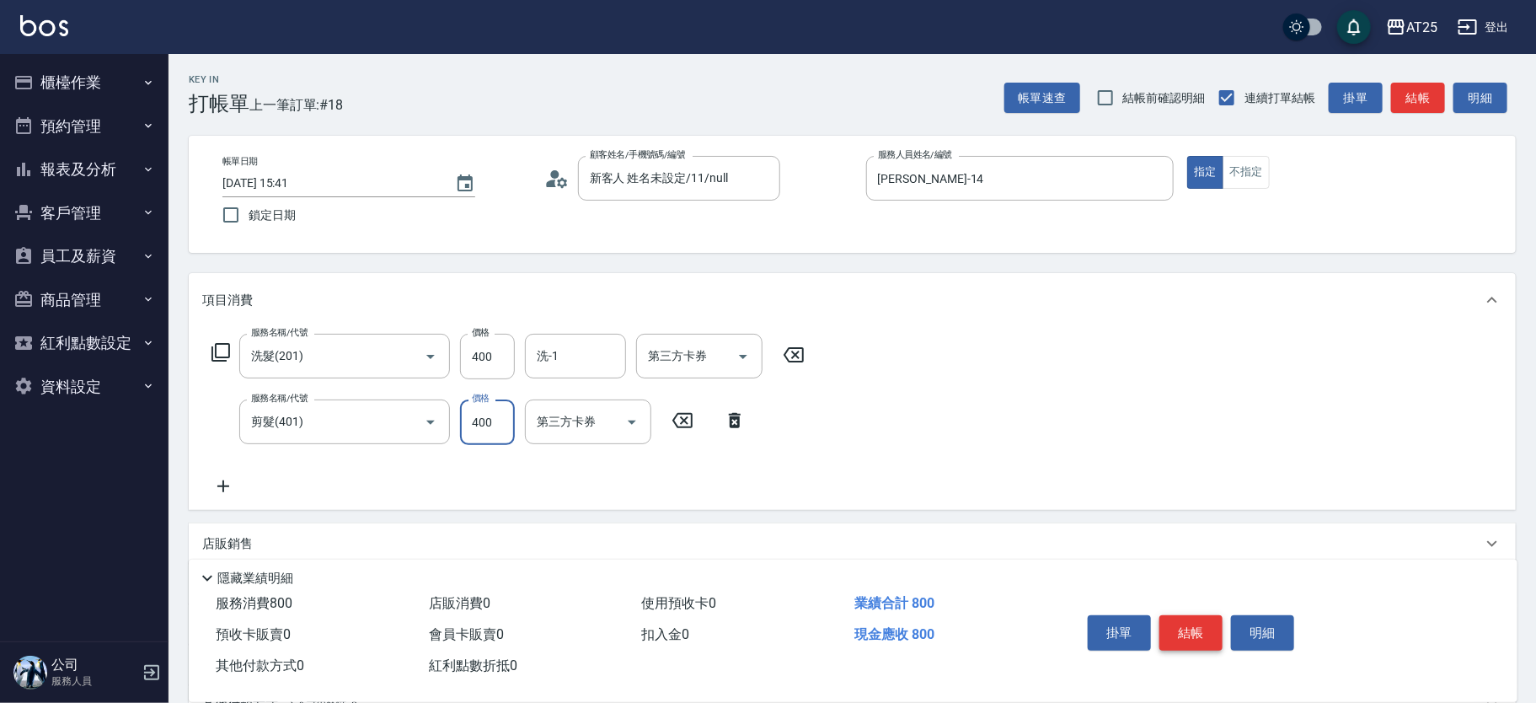
type input "400"
click at [1208, 627] on button "結帳" at bounding box center [1190, 632] width 63 height 35
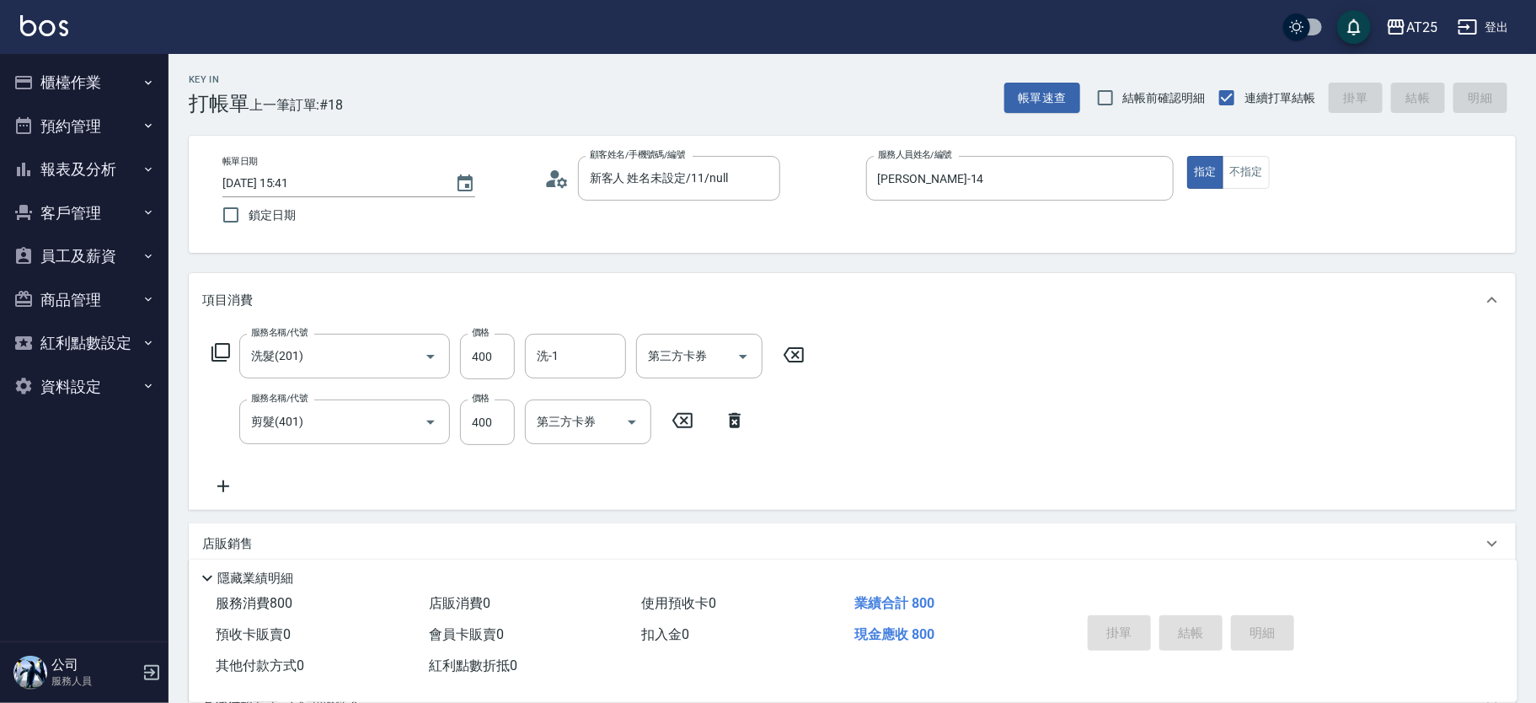
type input "[DATE] 16:35"
type input "0"
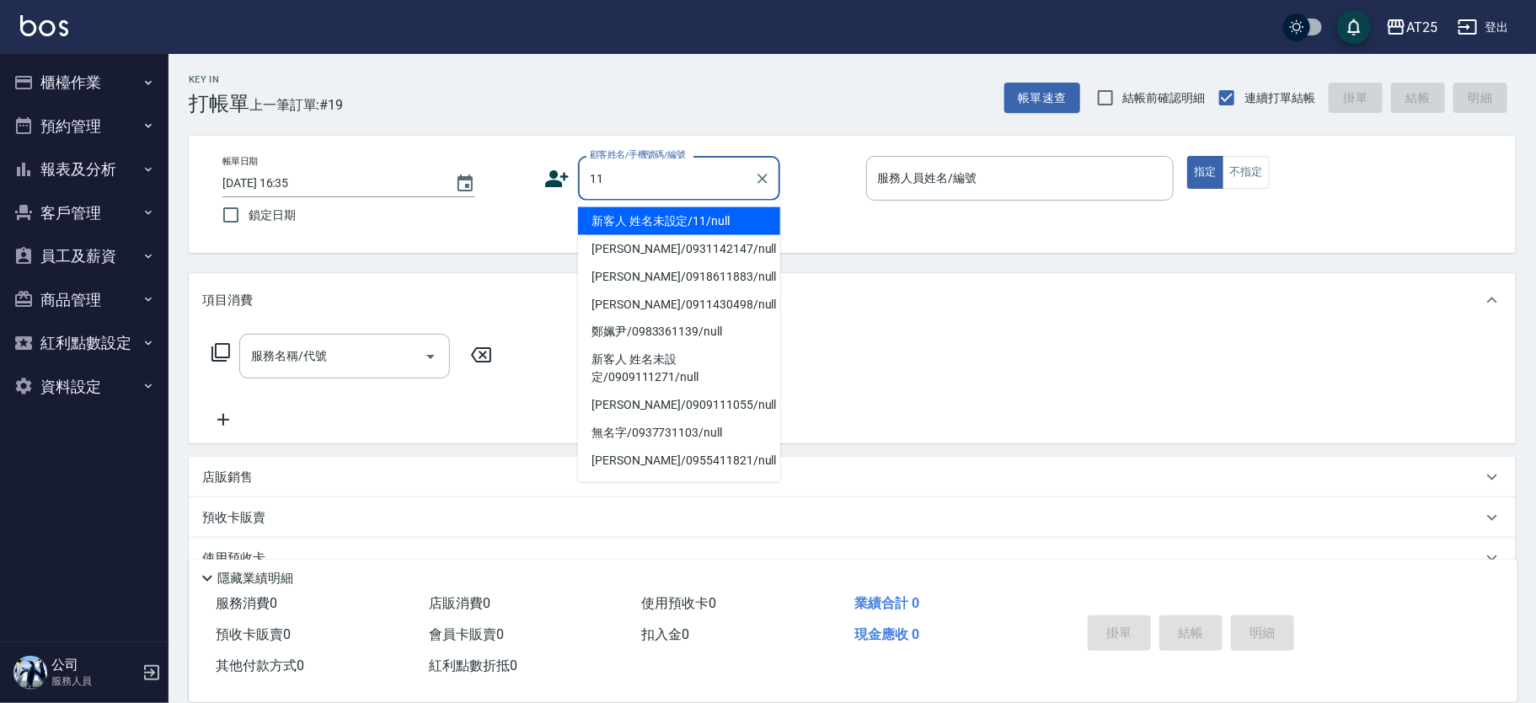
type input "新客人 姓名未設定/11/null"
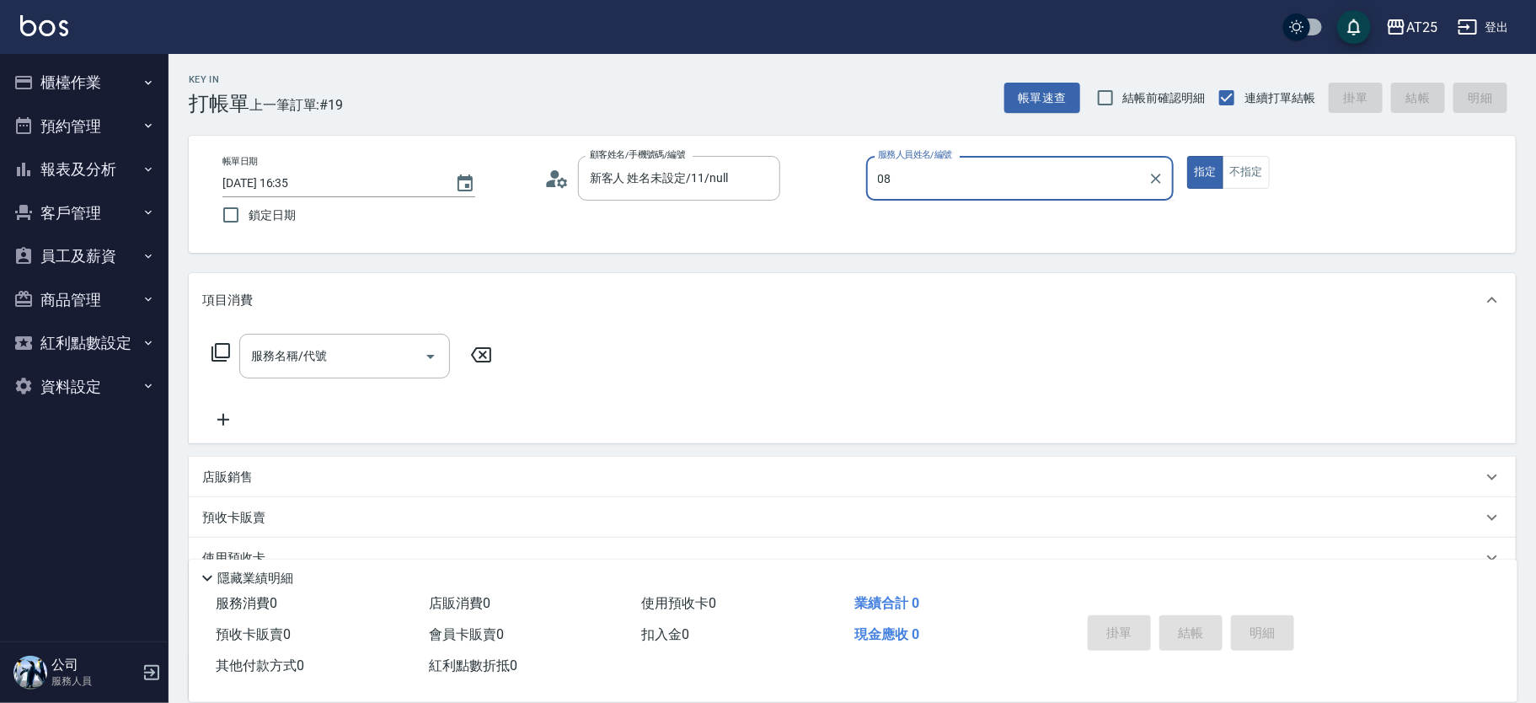
type input "[PERSON_NAME]-08"
type button "true"
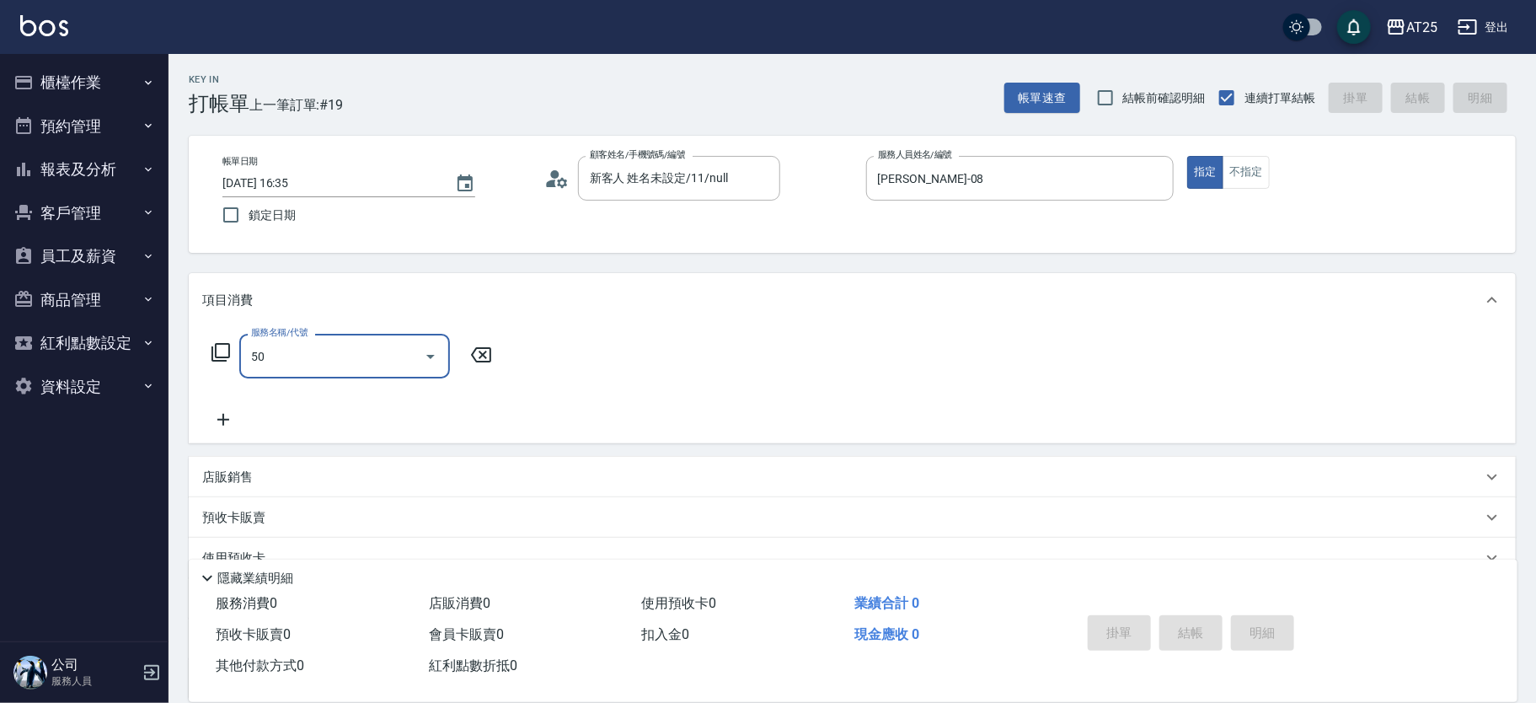
type input "501"
type input "100"
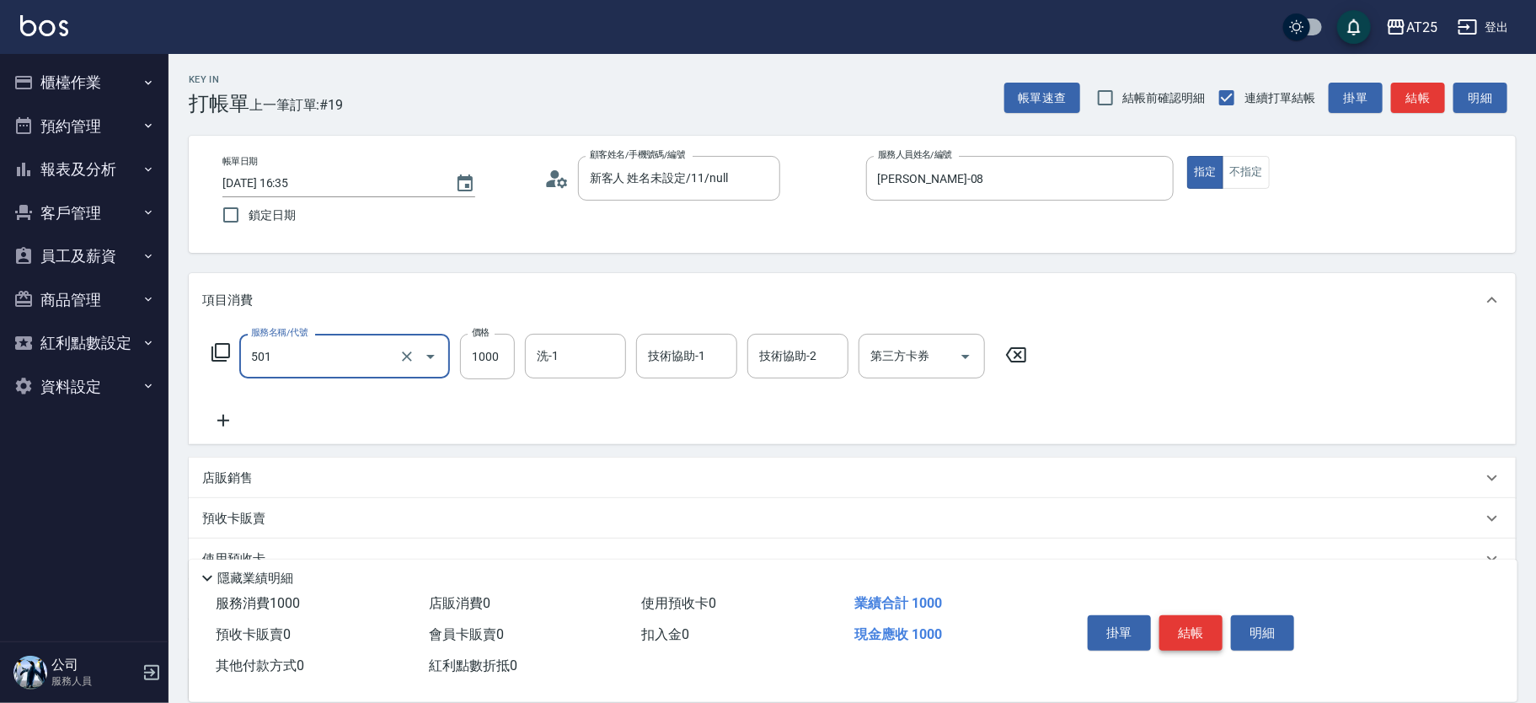
type input "染髮(501)"
type input "0"
type input "50"
type input "500"
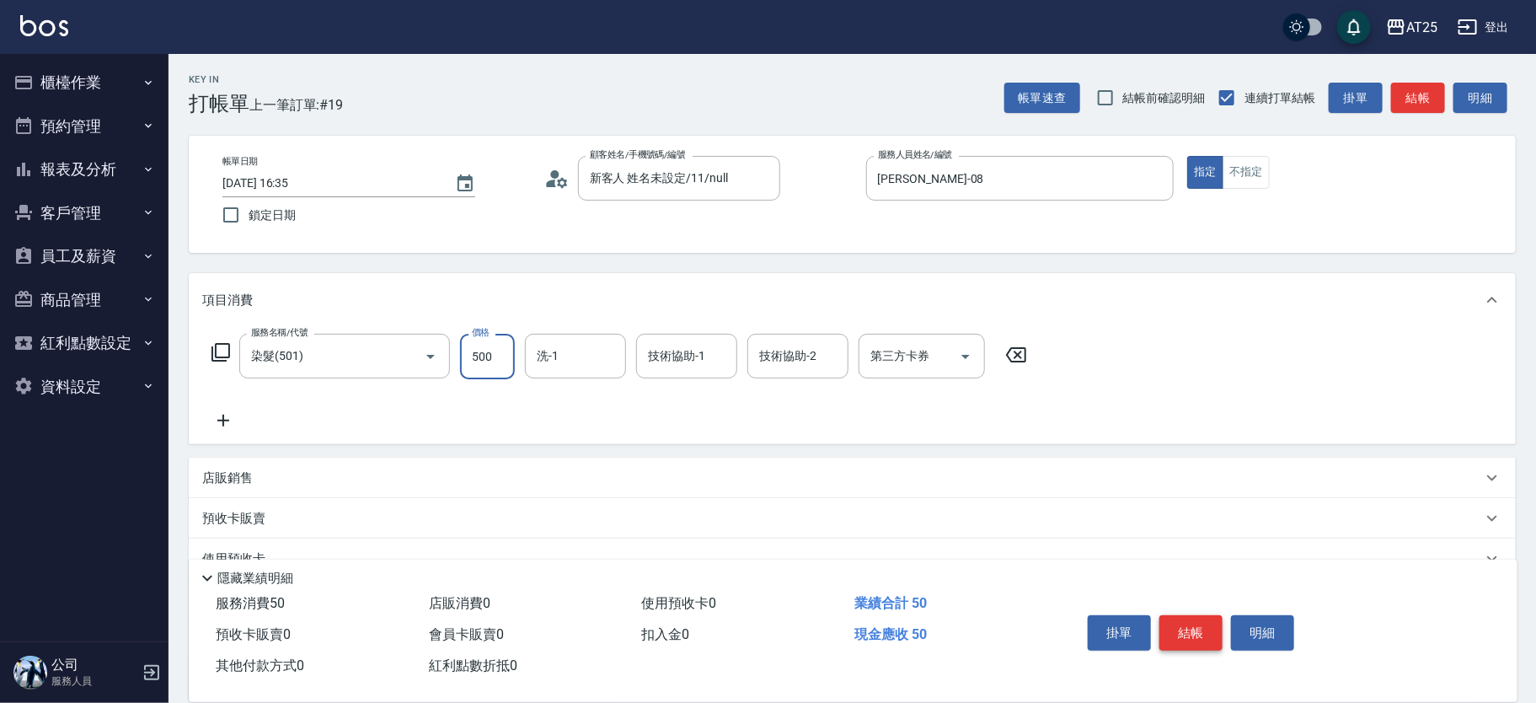
type input "500"
type input "5000"
type input "[PERSON_NAME]-58"
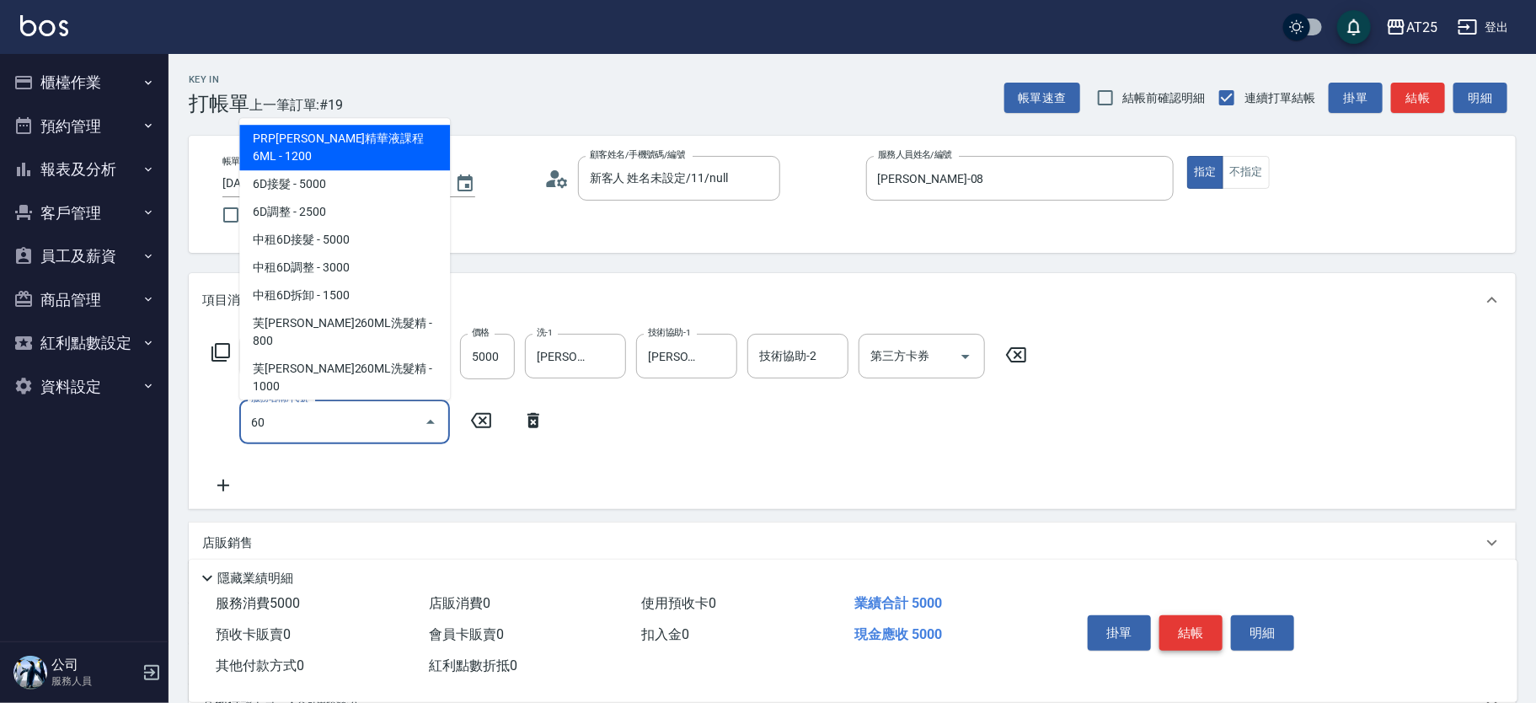
type input "601"
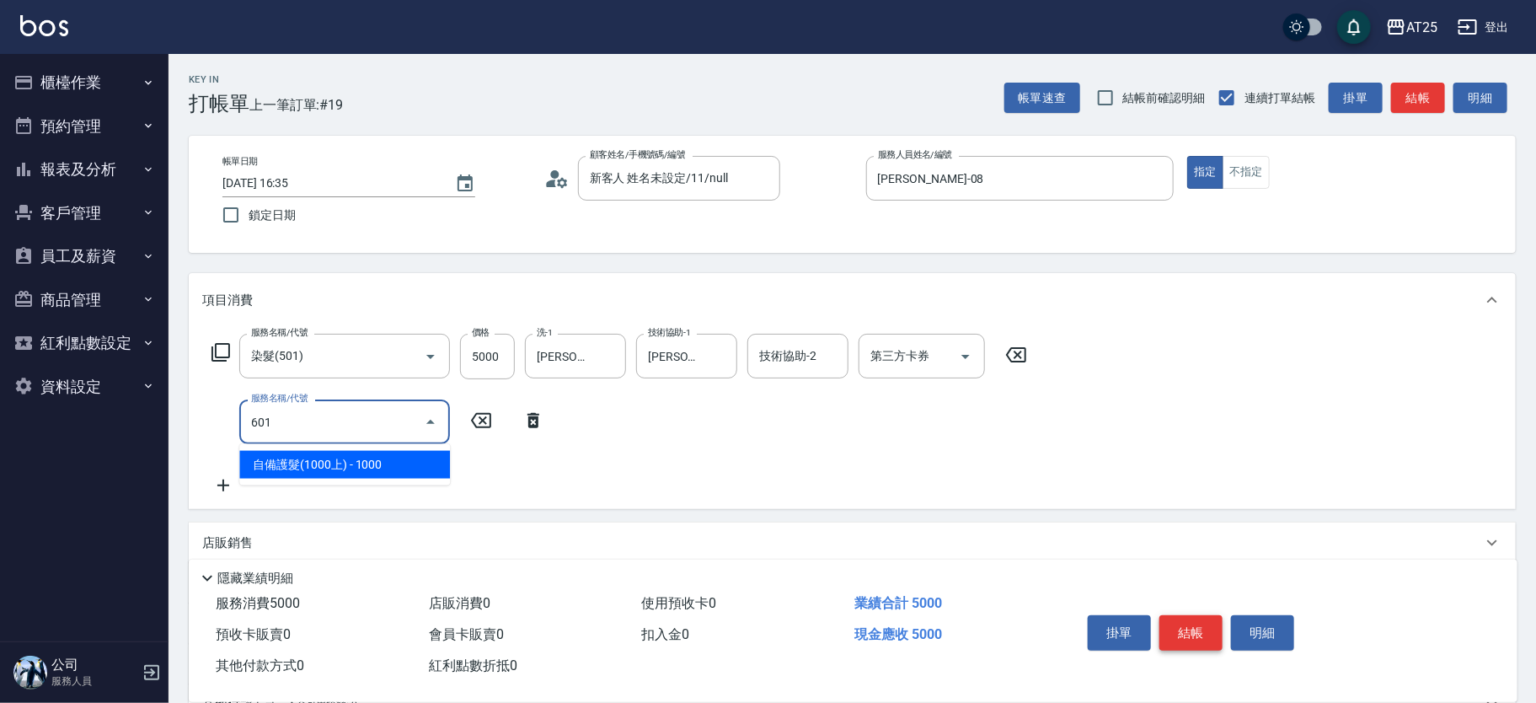
type input "600"
type input "自備護髮(1000上)(601)"
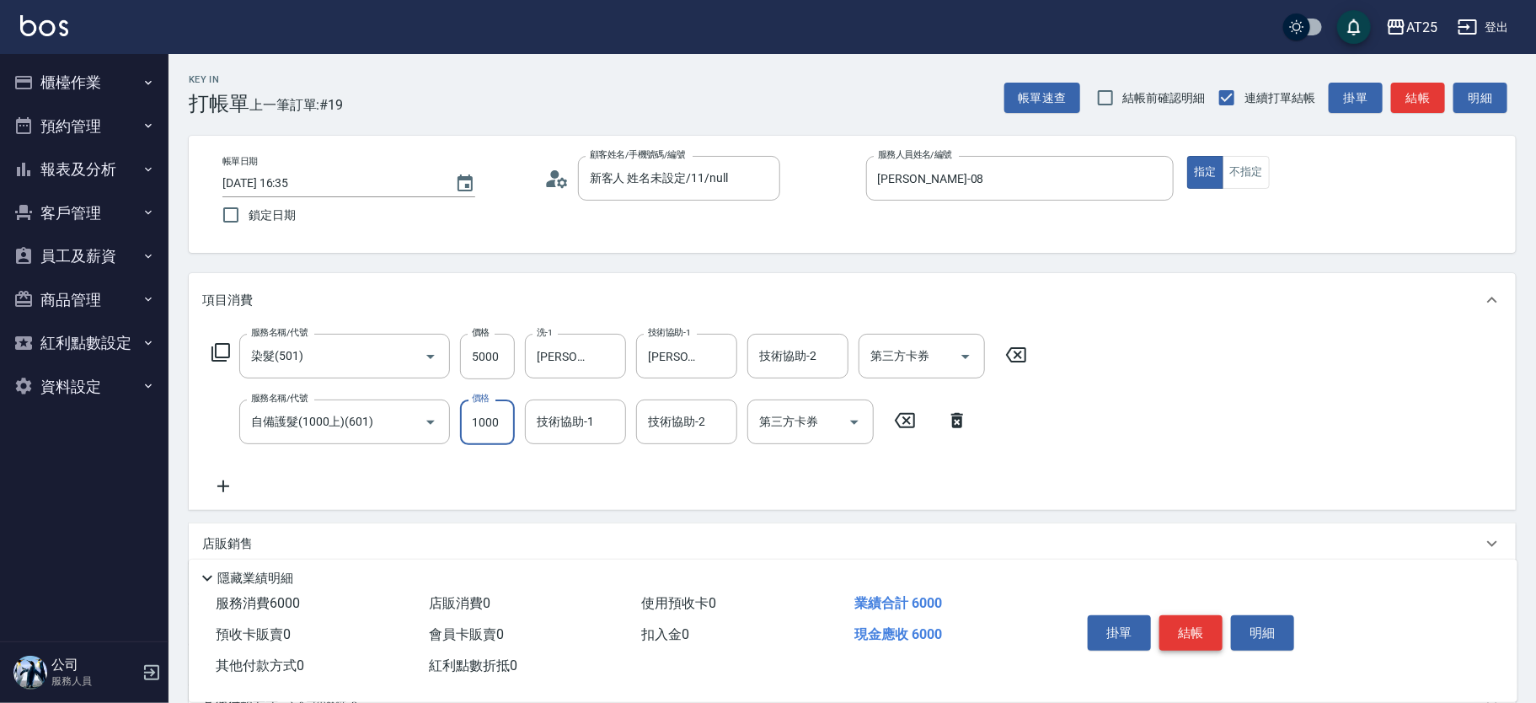
type input "500"
type input "0"
type input "[PERSON_NAME]-58"
click at [1208, 627] on button "結帳" at bounding box center [1190, 632] width 63 height 35
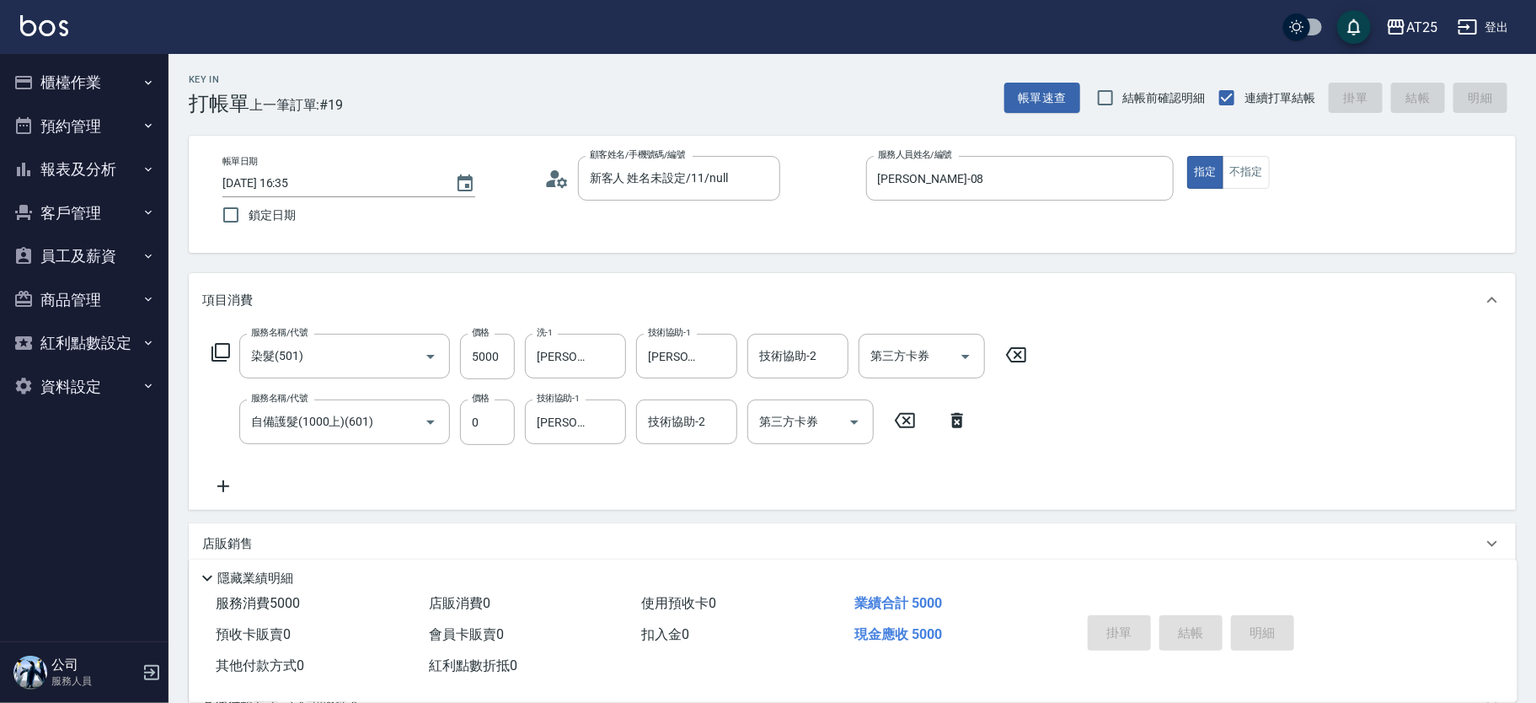
type input "0"
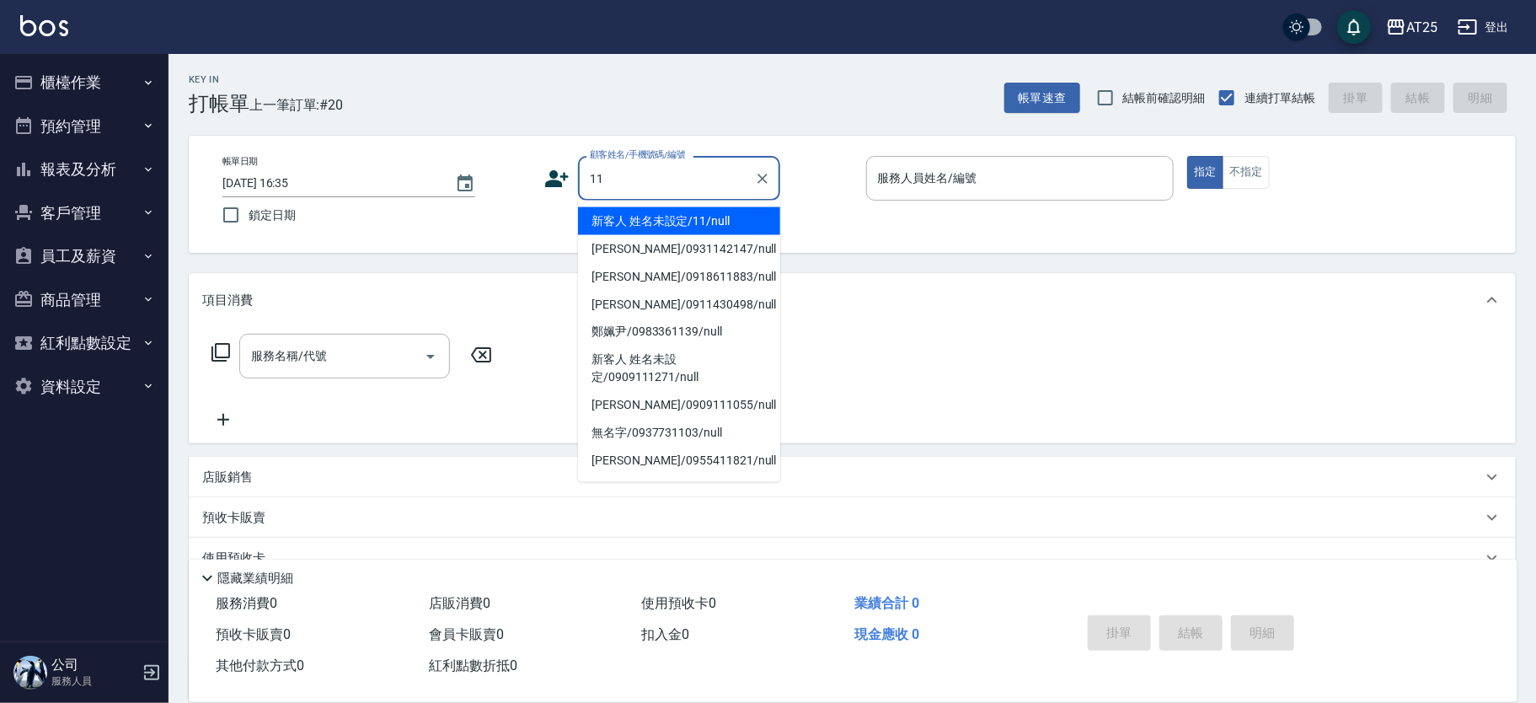
type input "新客人 姓名未設定/11/null"
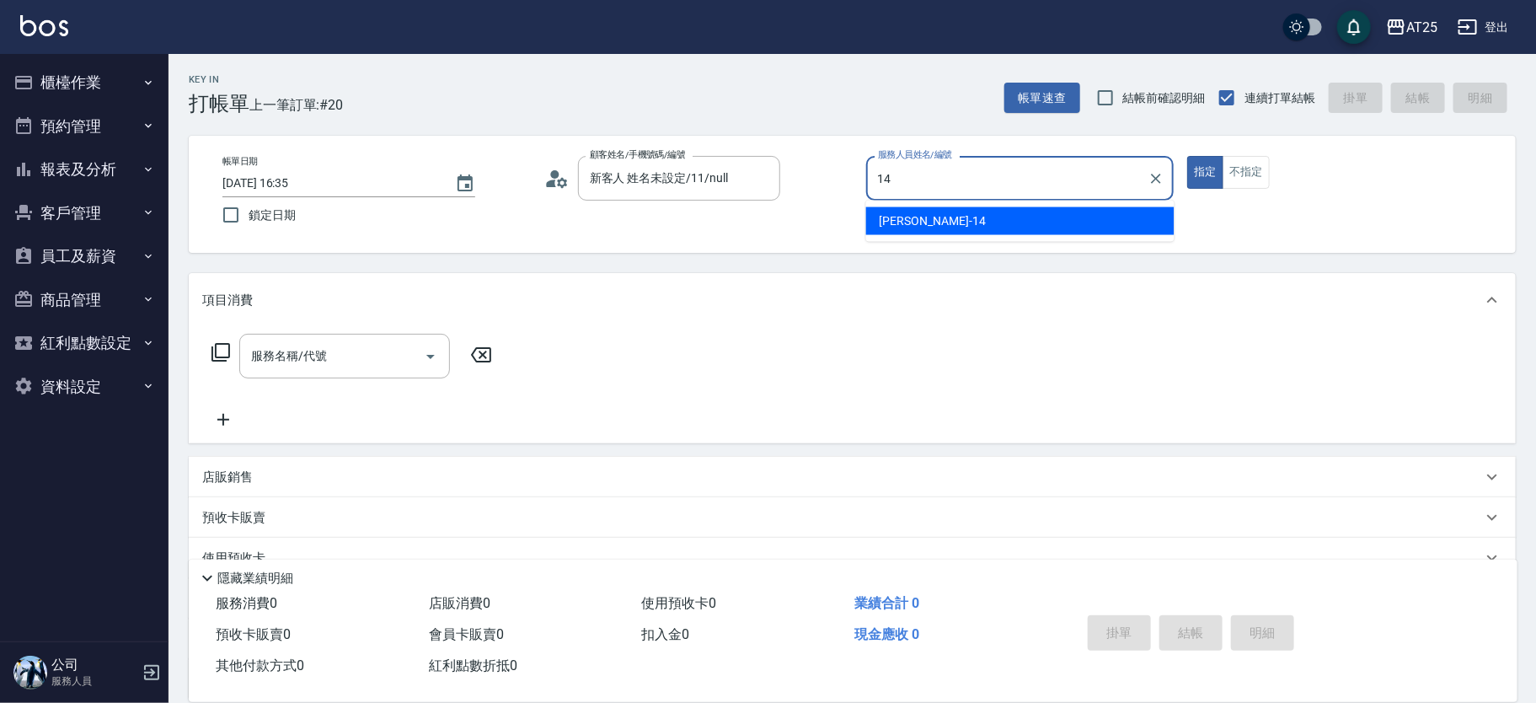
type input "[PERSON_NAME]-14"
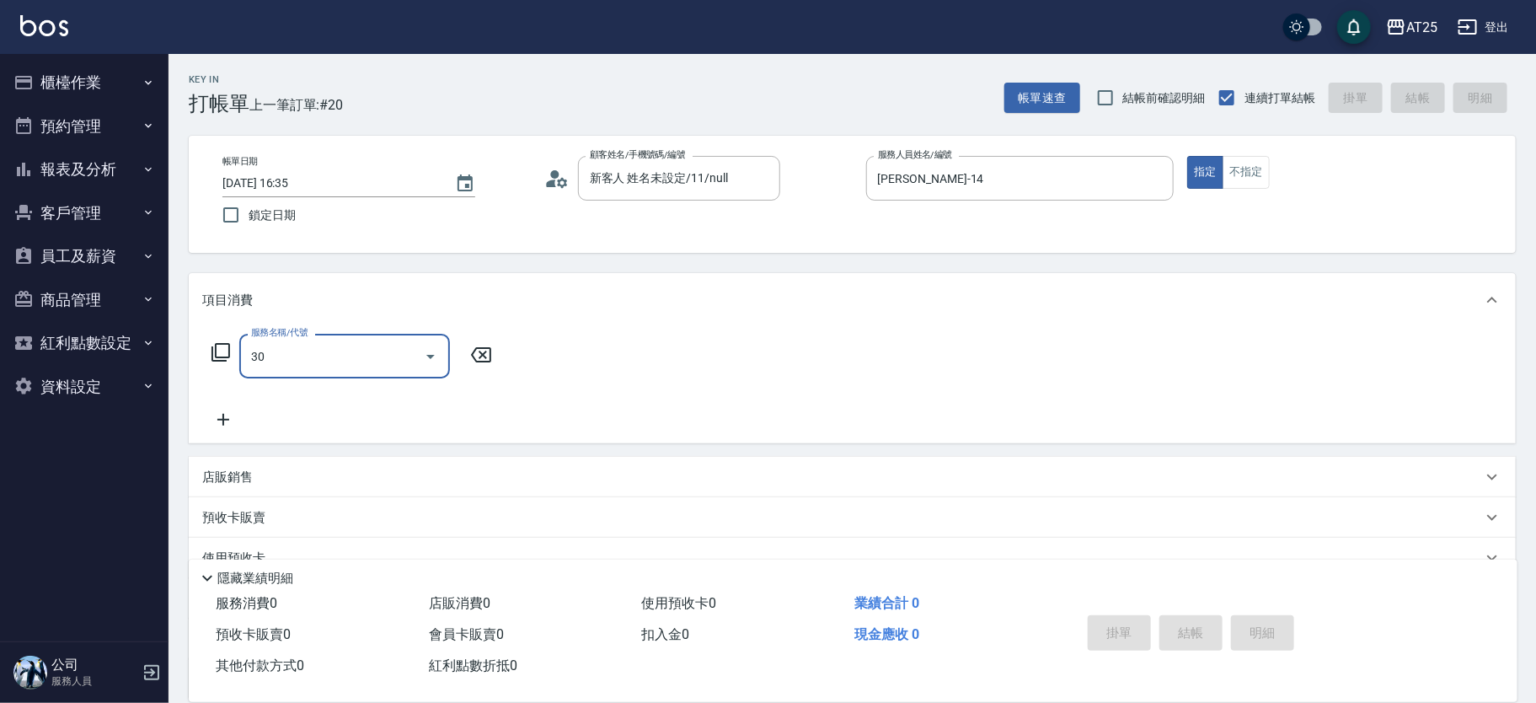
type input "301"
type input "150"
type input "燙髮(301)"
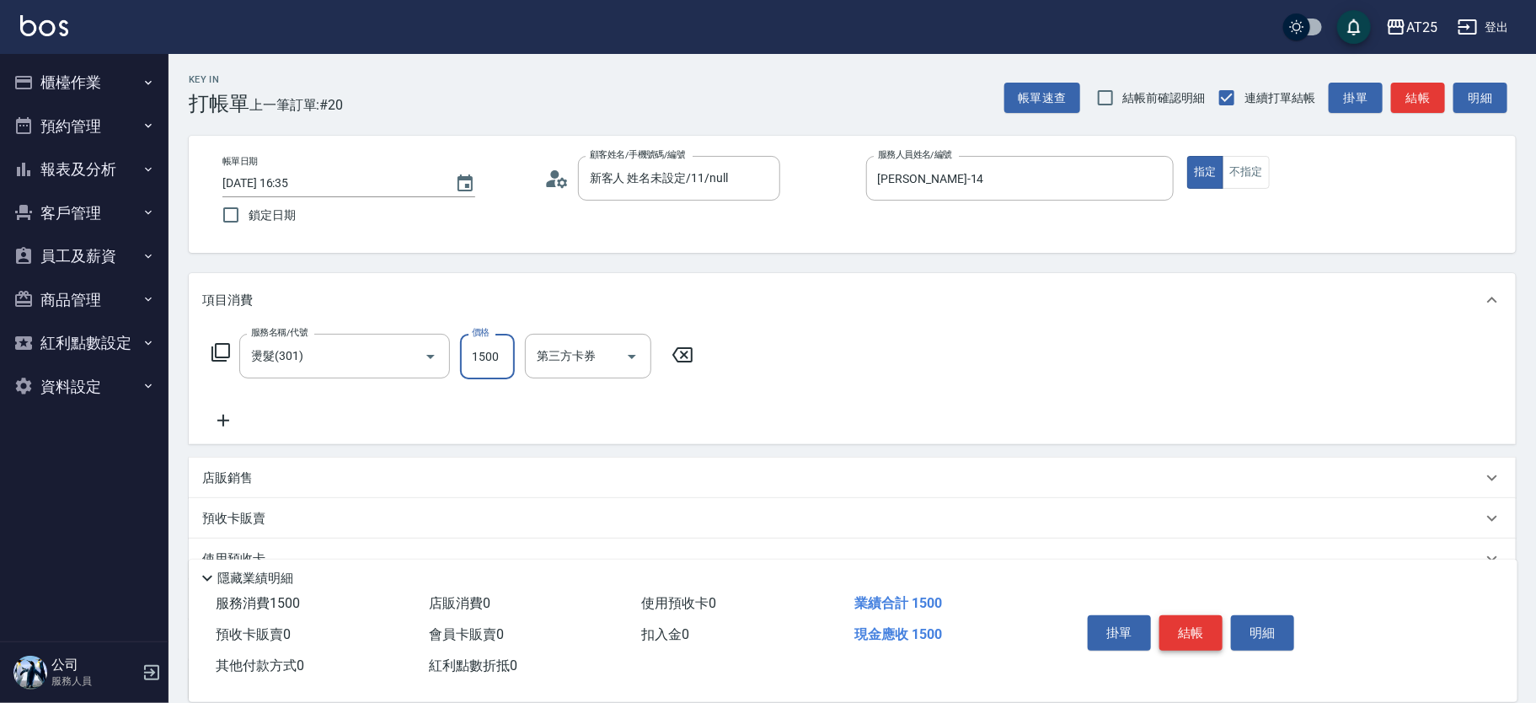
type input "3"
type input "0"
type input "30"
type input "300"
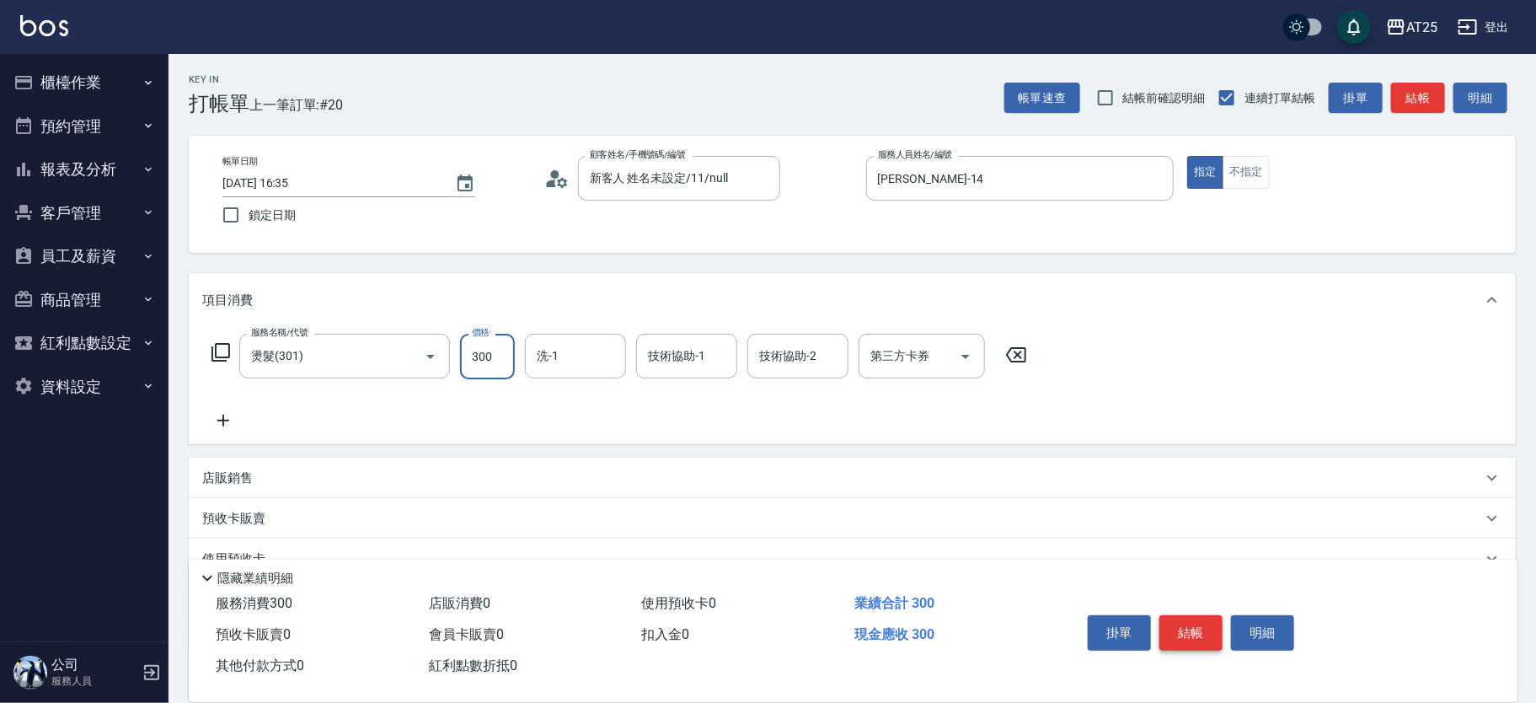
type input "300"
type input "3000"
type input "[PERSON_NAME]-58"
type input "[PERSON_NAME]-81"
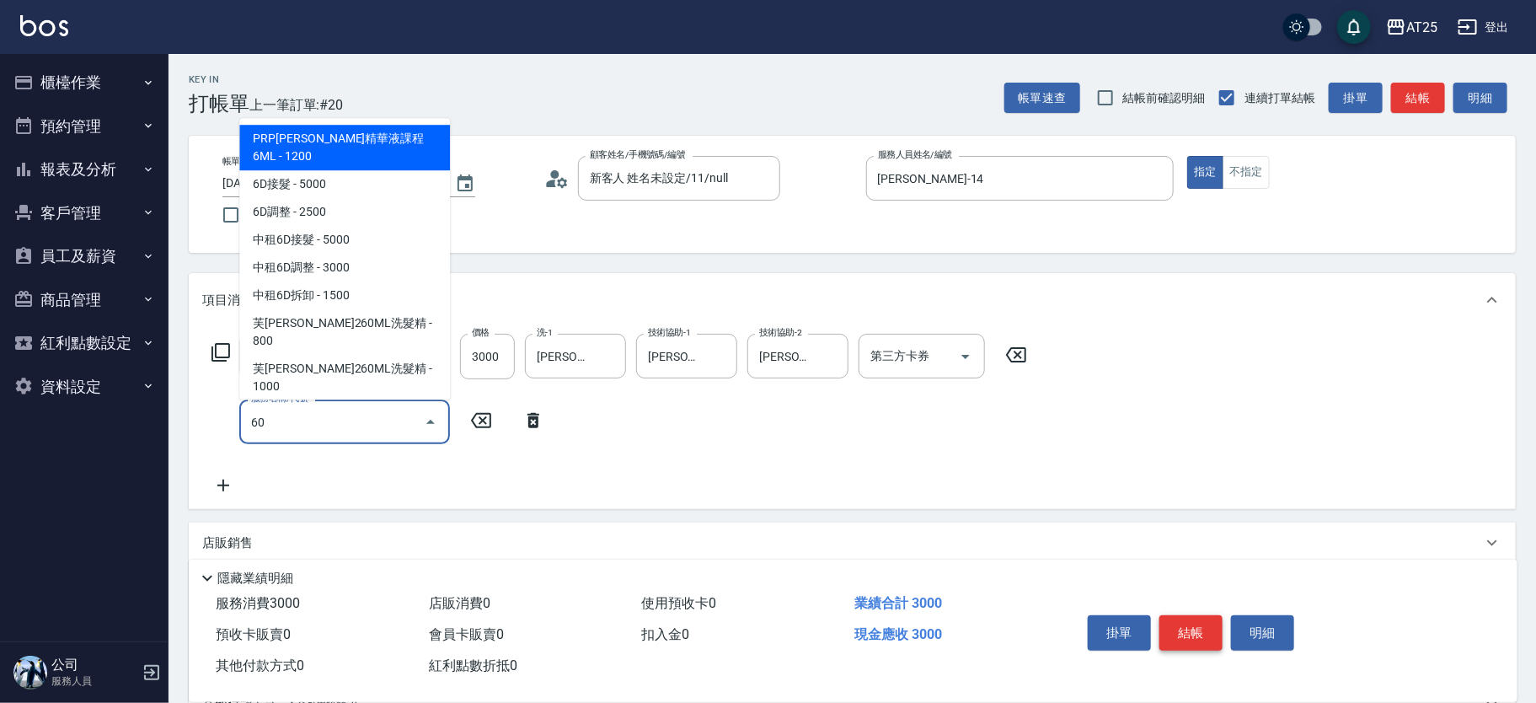
type input "601"
type input "400"
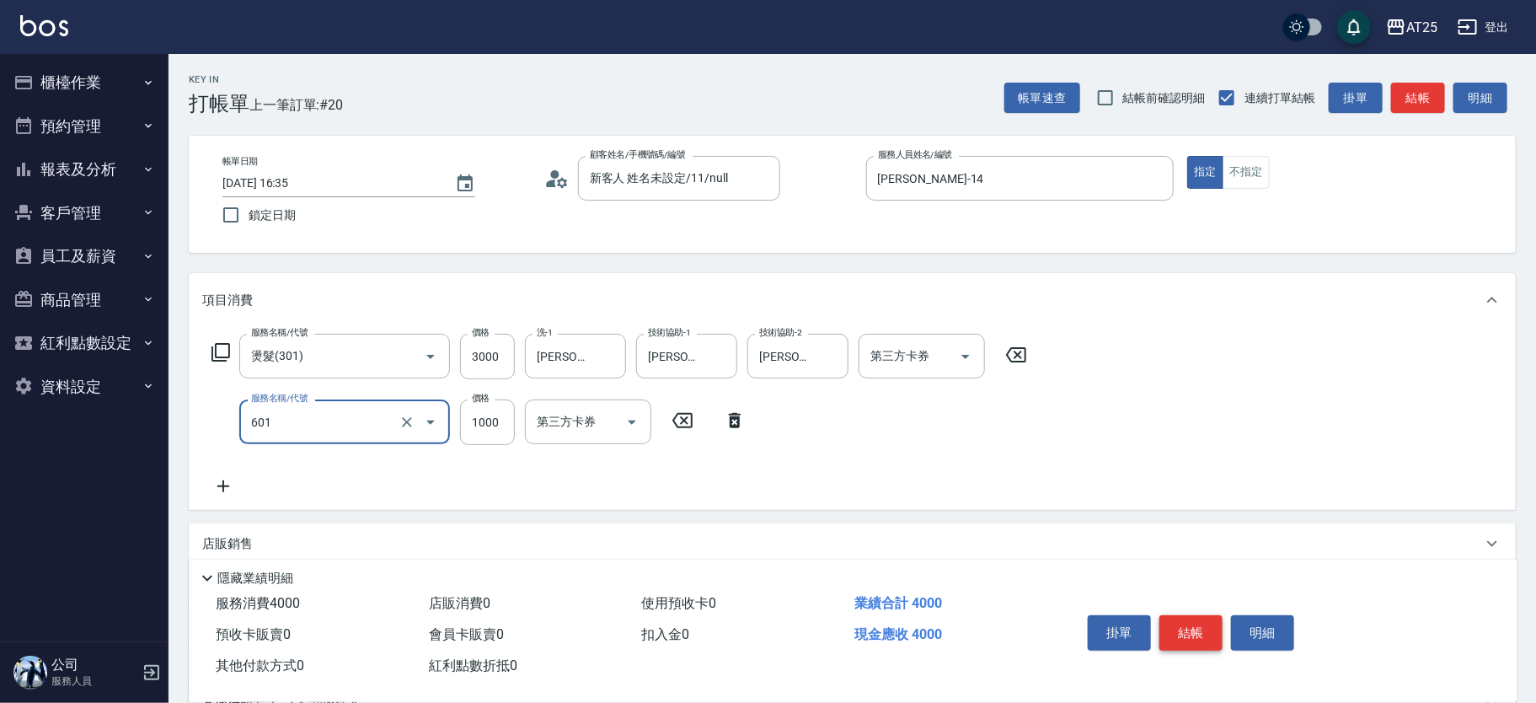
type input "自備護髮(1000上)(601)"
type input "300"
type input "0"
click at [1208, 627] on button "結帳" at bounding box center [1190, 632] width 63 height 35
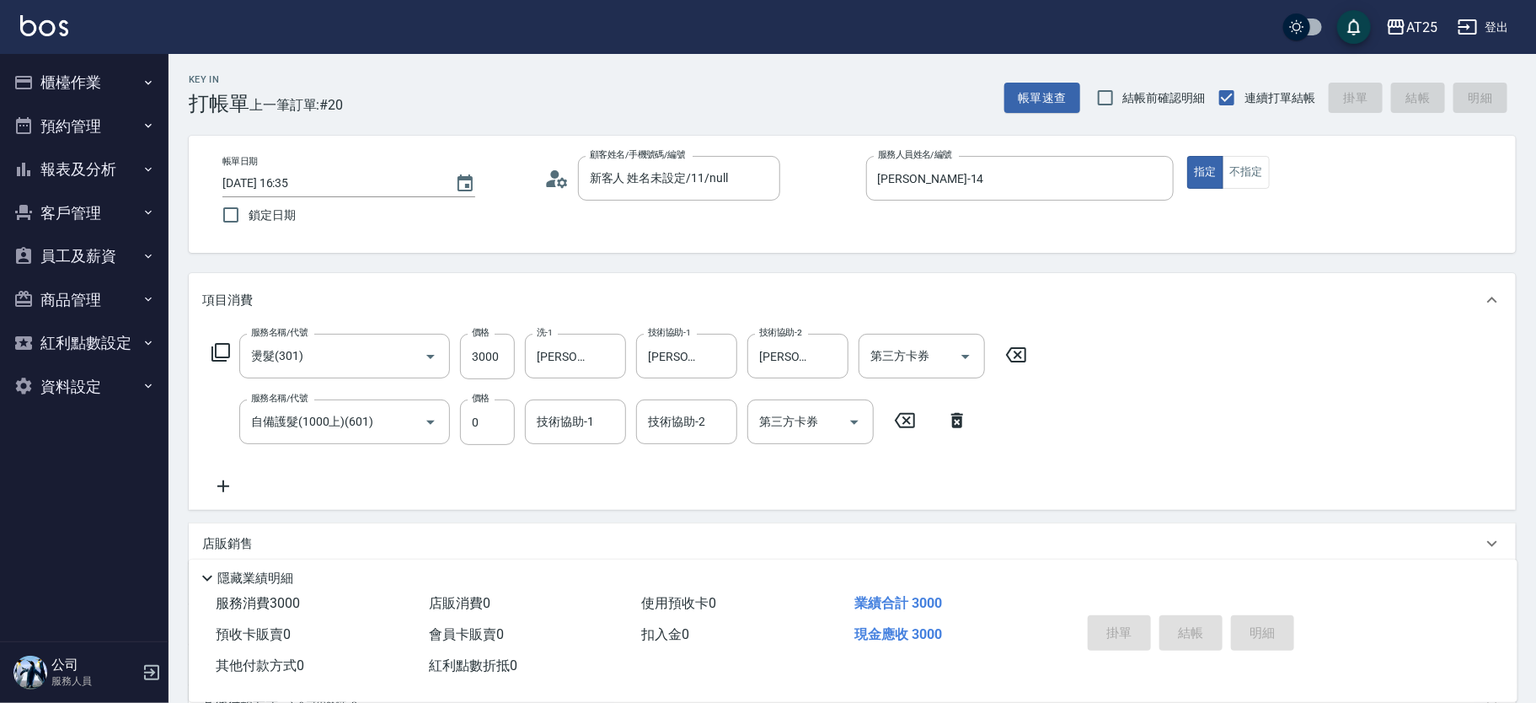
type input "[DATE] 16:36"
type input "0"
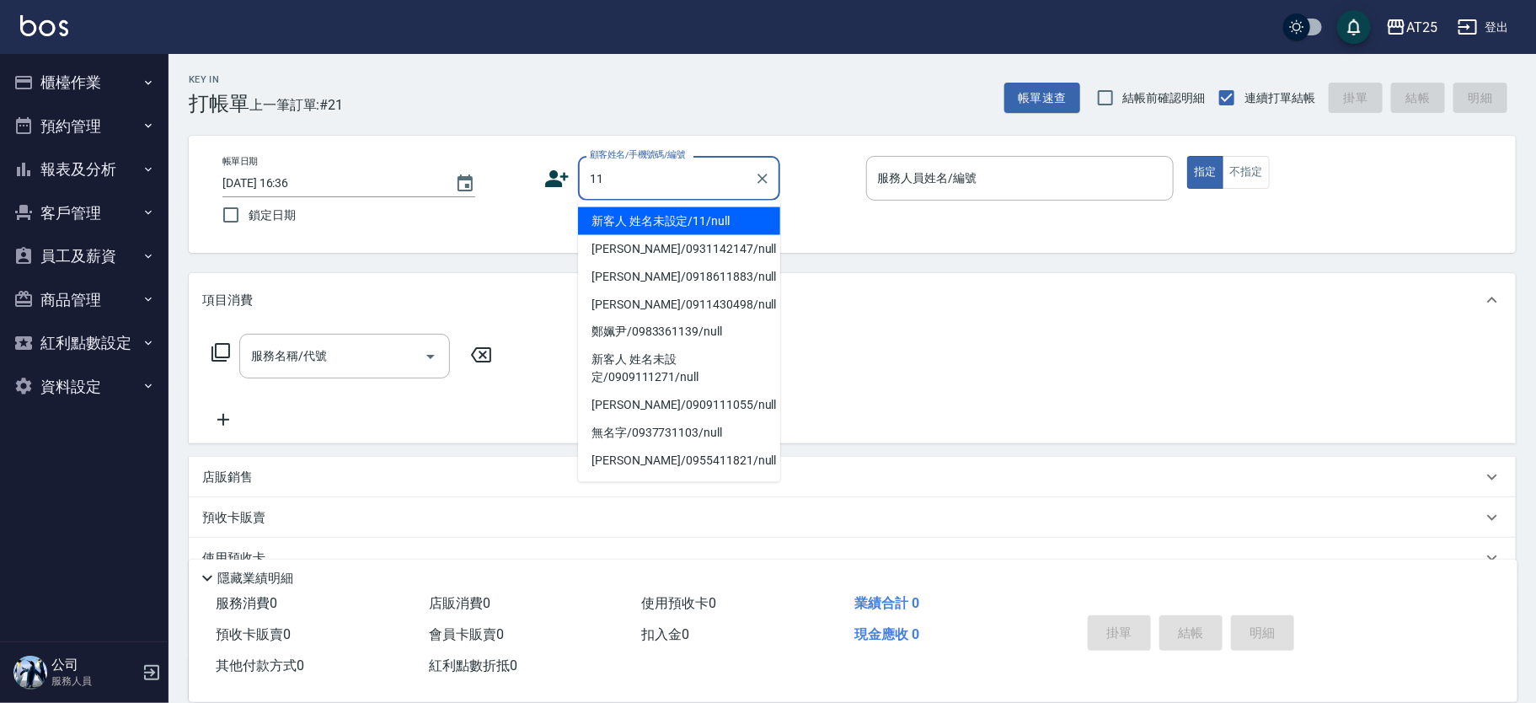
type input "新客人 姓名未設定/11/null"
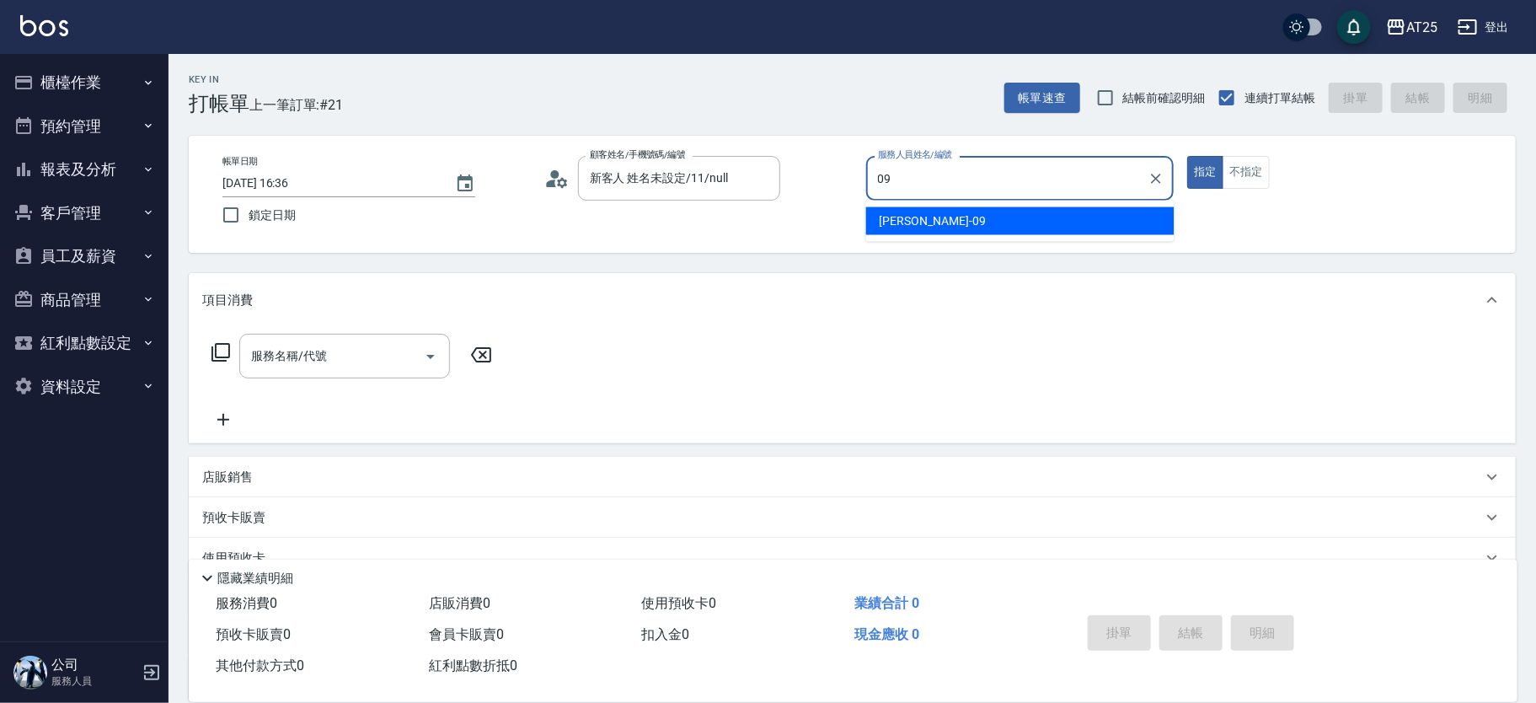
type input "[PERSON_NAME]-09"
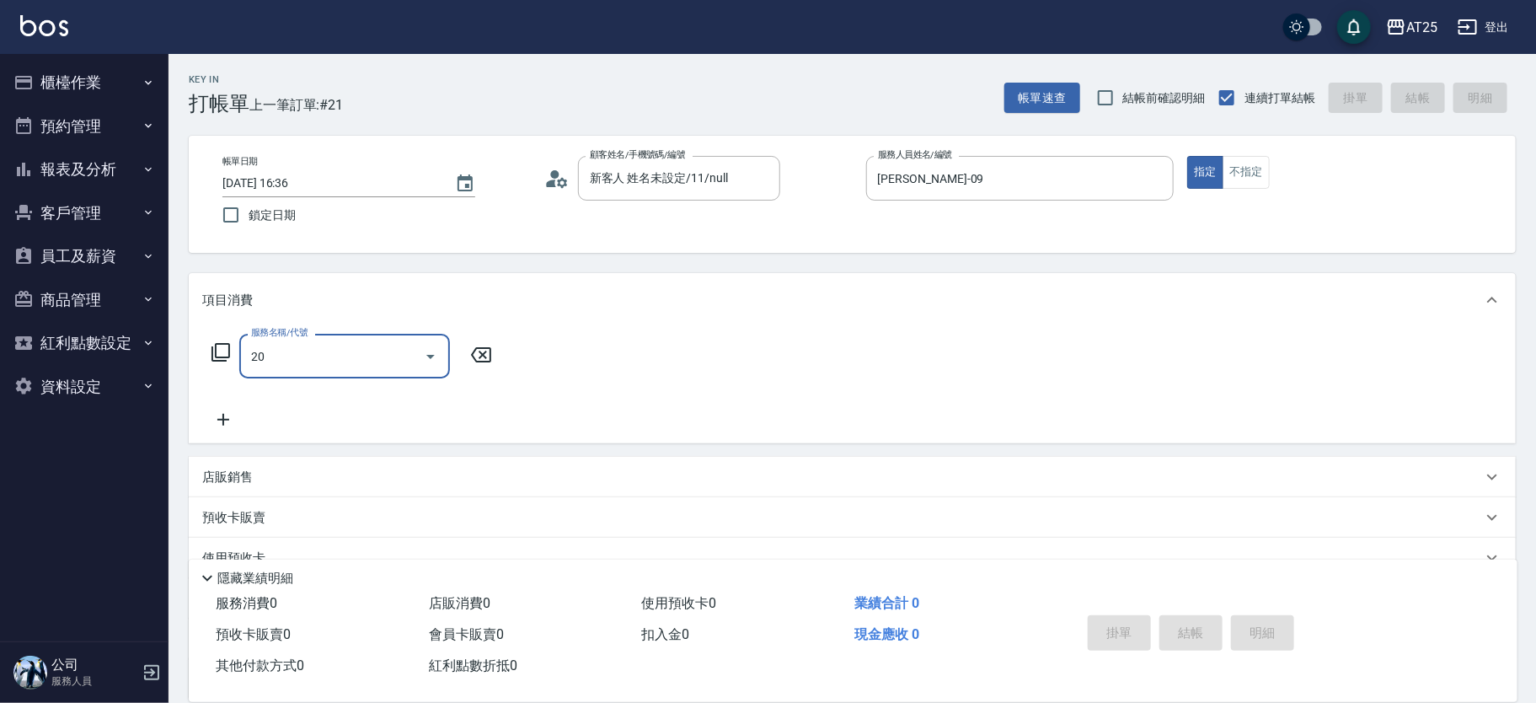
type input "201"
type input "30"
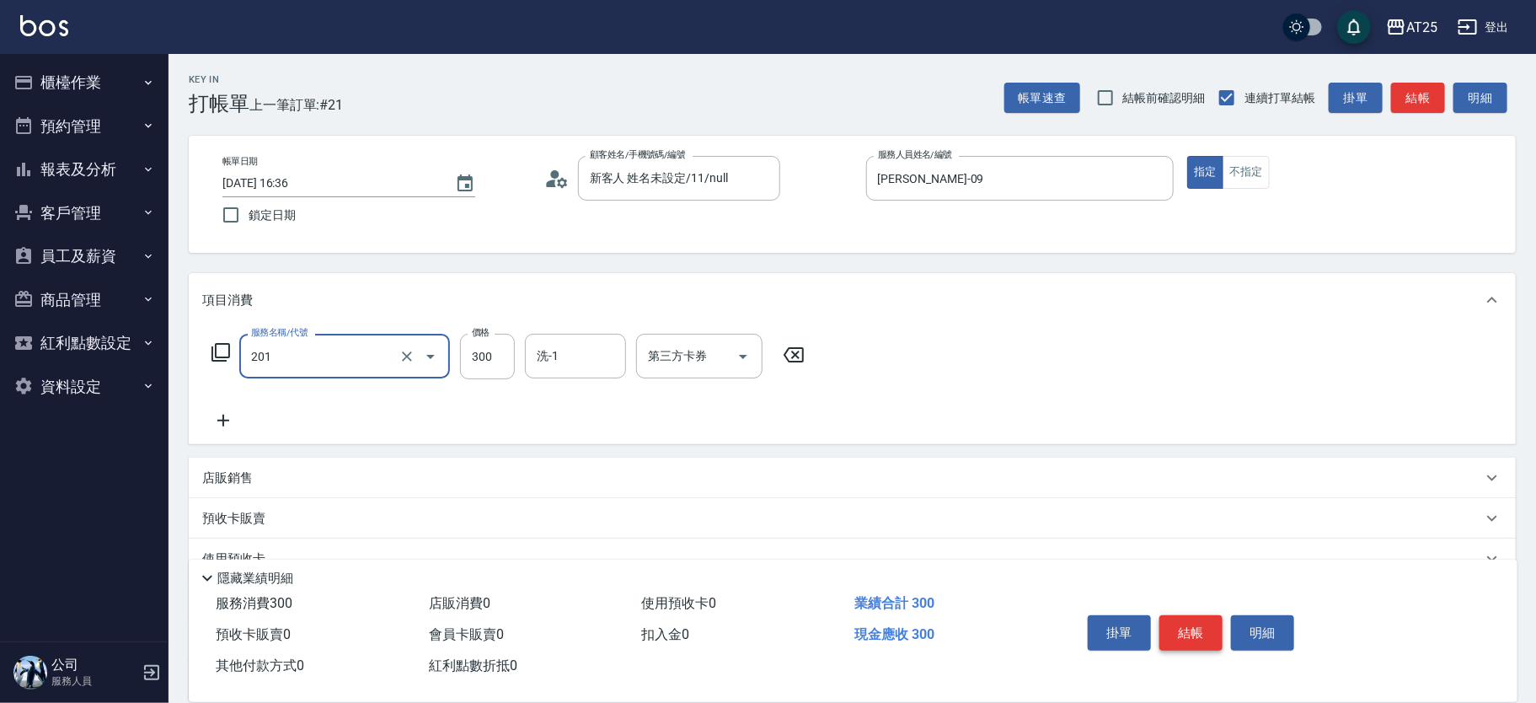
type input "洗髮(201)"
type input "0"
type input "50"
type input "500"
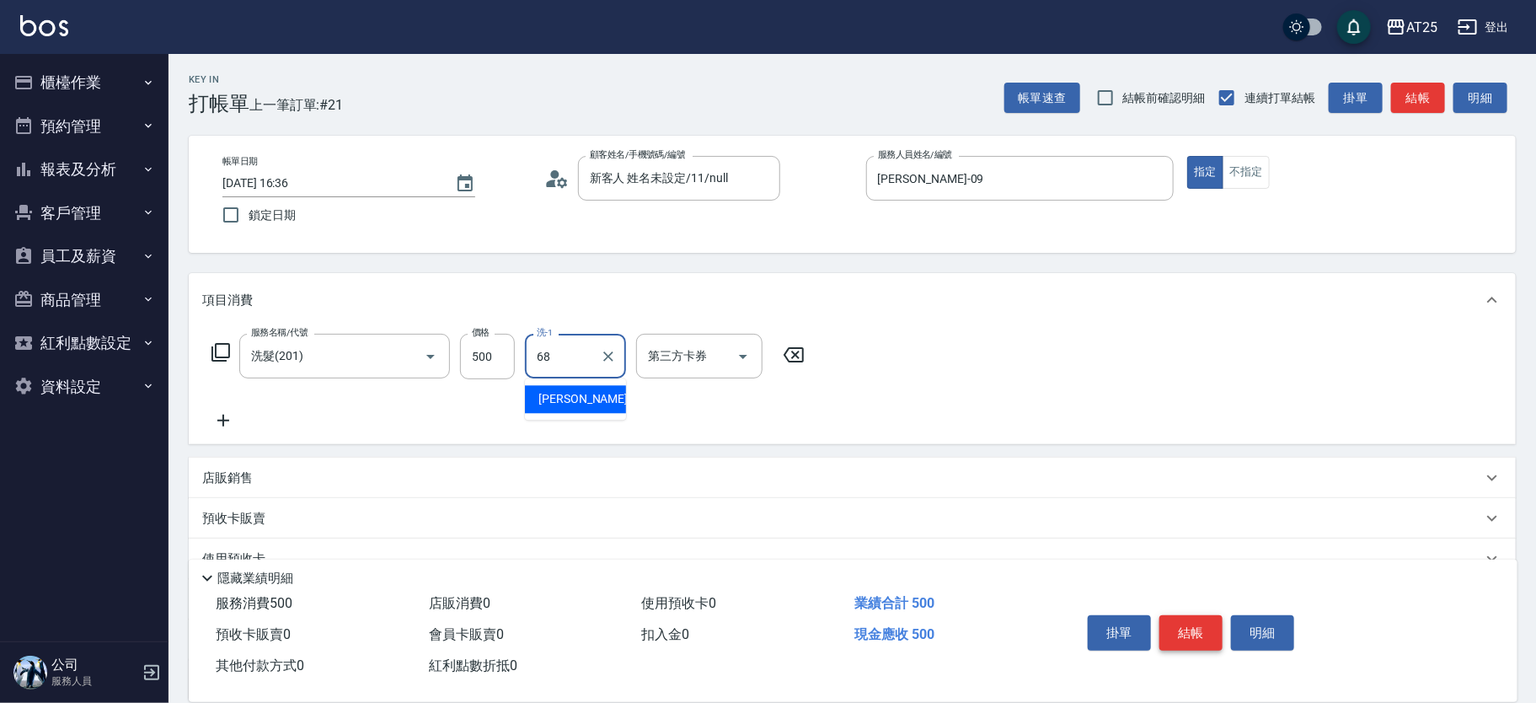
type input "[PERSON_NAME]-68"
drag, startPoint x: 1208, startPoint y: 627, endPoint x: 1478, endPoint y: 202, distance: 503.0
click at [1208, 625] on button "結帳" at bounding box center [1190, 632] width 63 height 35
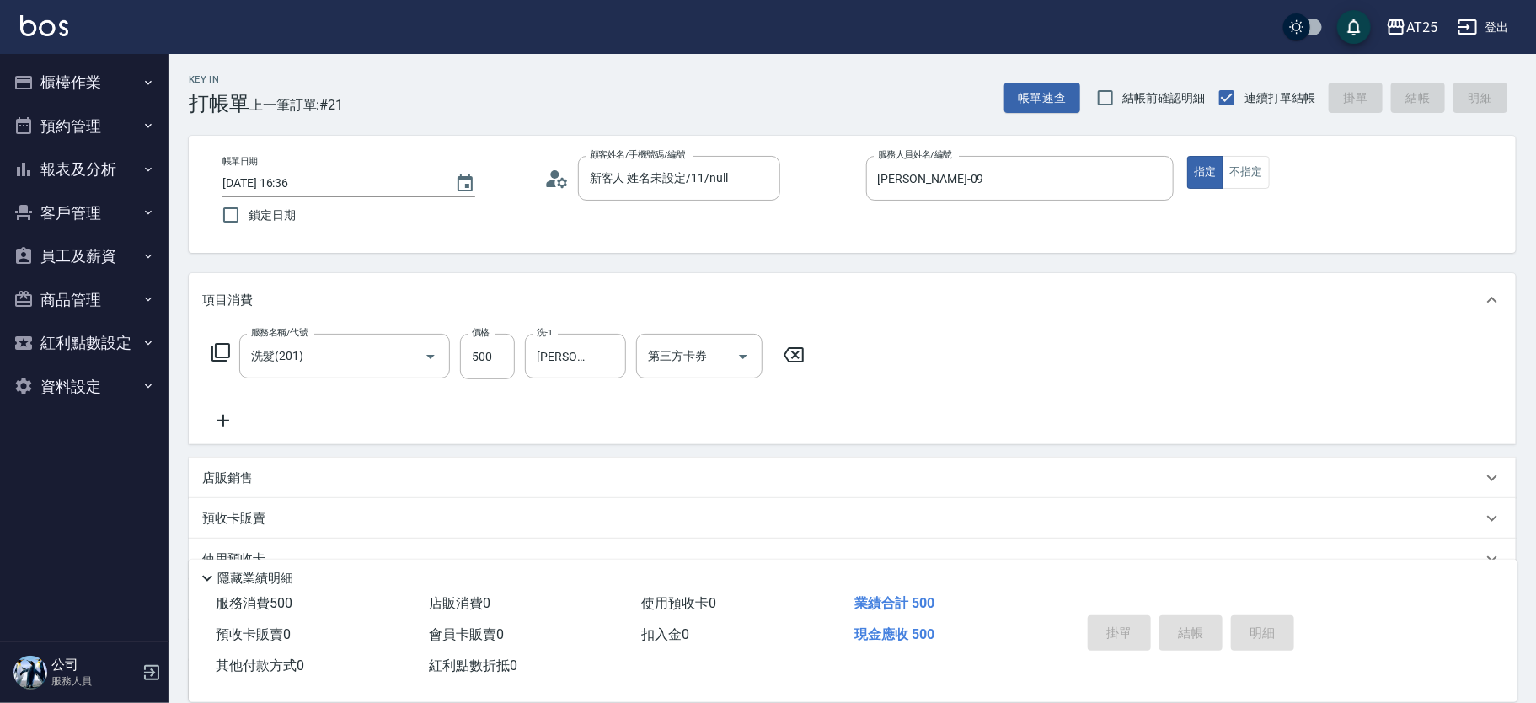
type input "0"
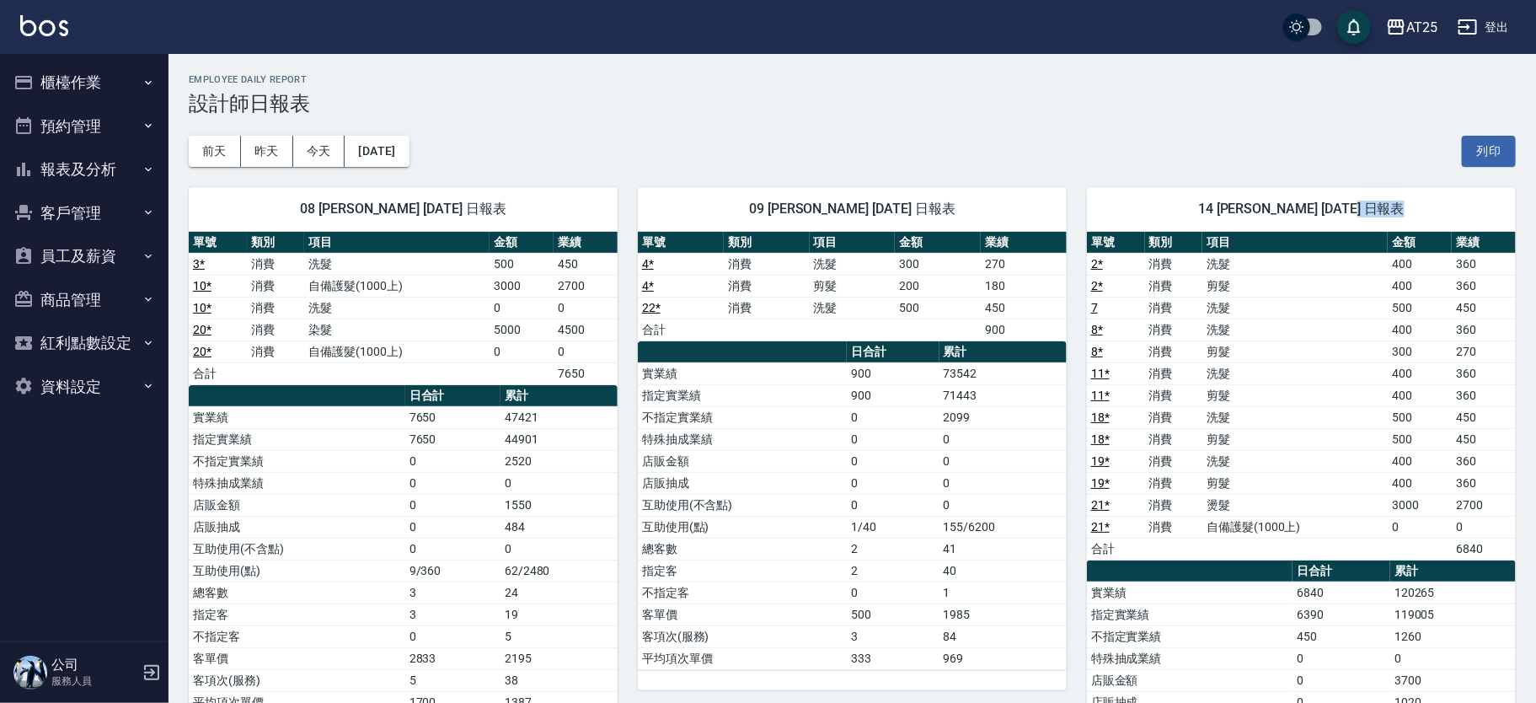
drag, startPoint x: 1535, startPoint y: 206, endPoint x: 1543, endPoint y: 263, distance: 57.8
click at [1273, 149] on div "前天 昨天 今天 2025/08/10 列印" at bounding box center [852, 151] width 1327 height 72
